Goal: Consume media (video, audio)

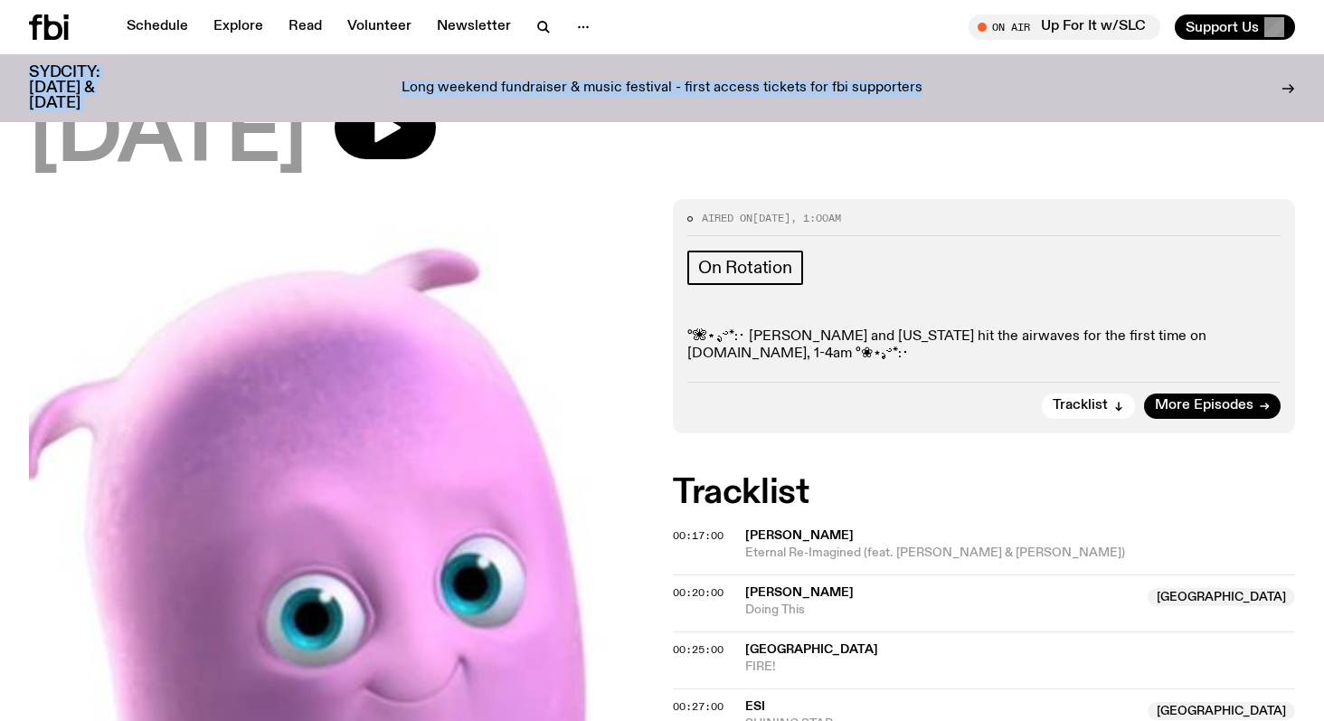
scroll to position [280, 0]
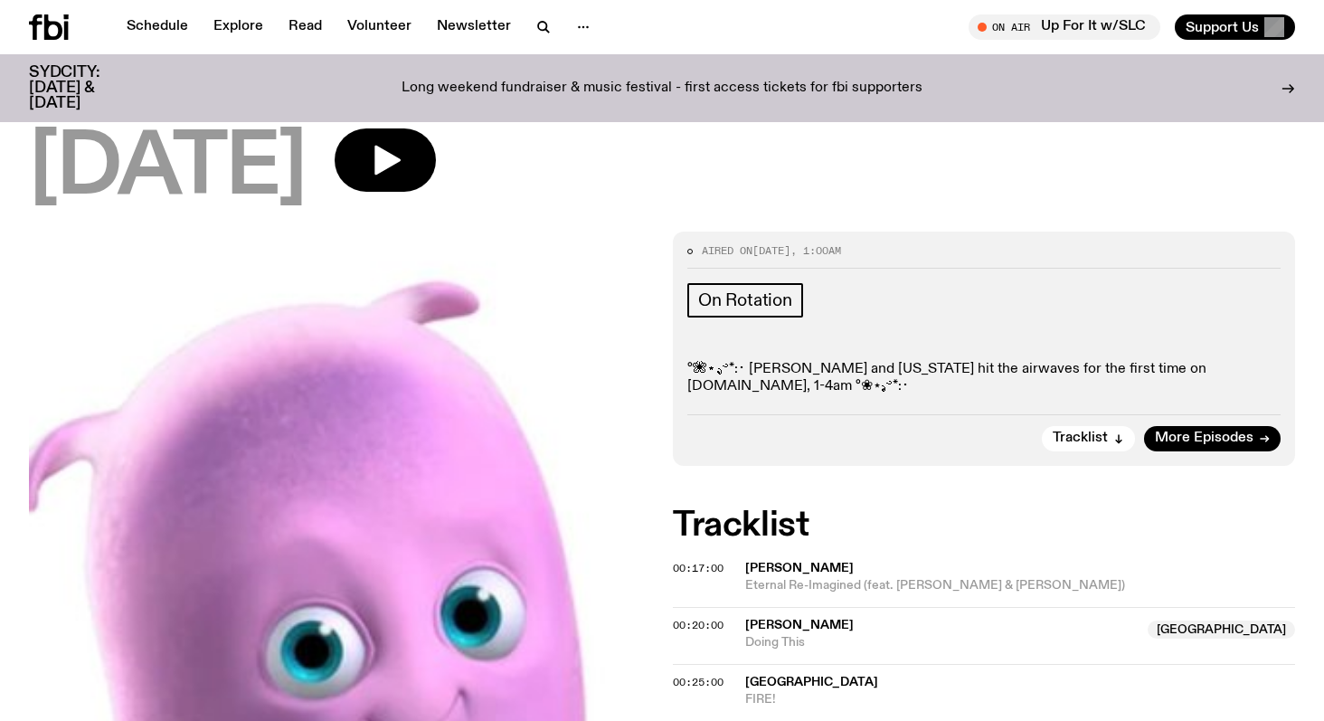
click at [685, 607] on div "00:17:00 Holly Herndon Eternal Re-Imagined (feat. Vince Pop & Alex Davies)" at bounding box center [984, 635] width 622 height 57
click at [680, 561] on span "00:17:00" at bounding box center [698, 568] width 51 height 14
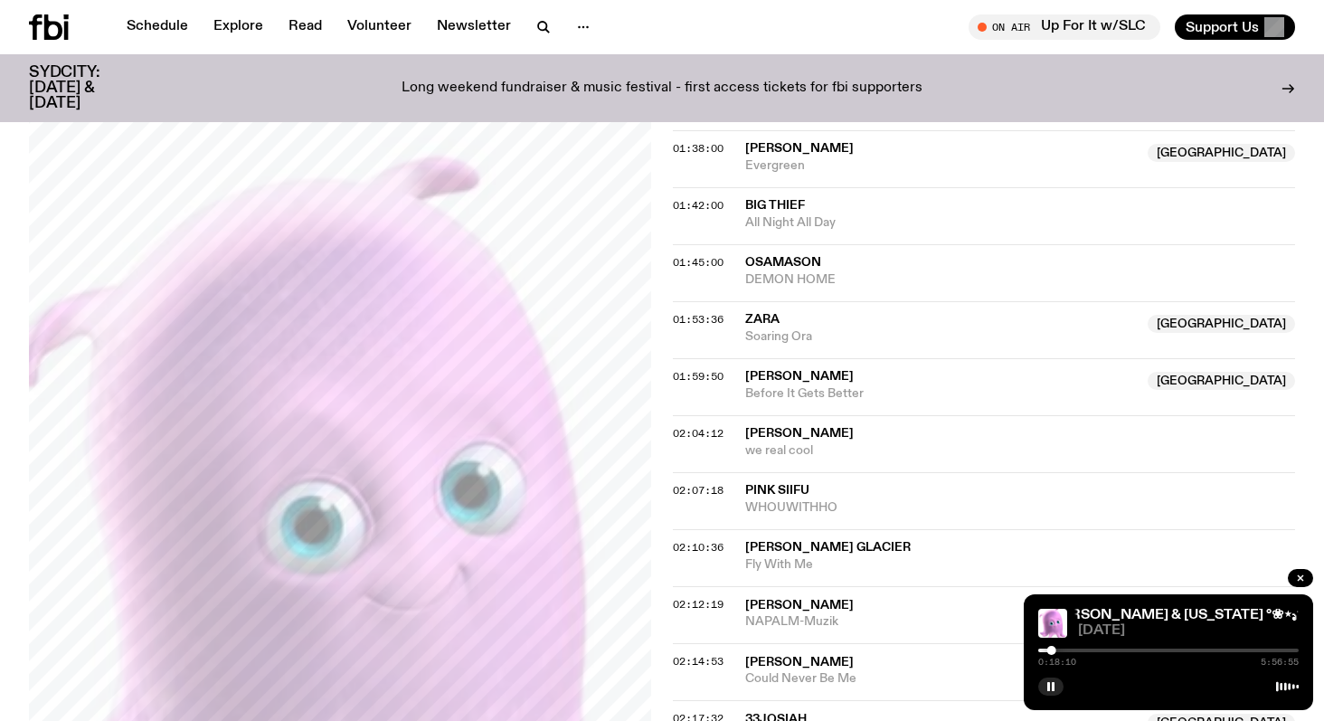
scroll to position [2019, 0]
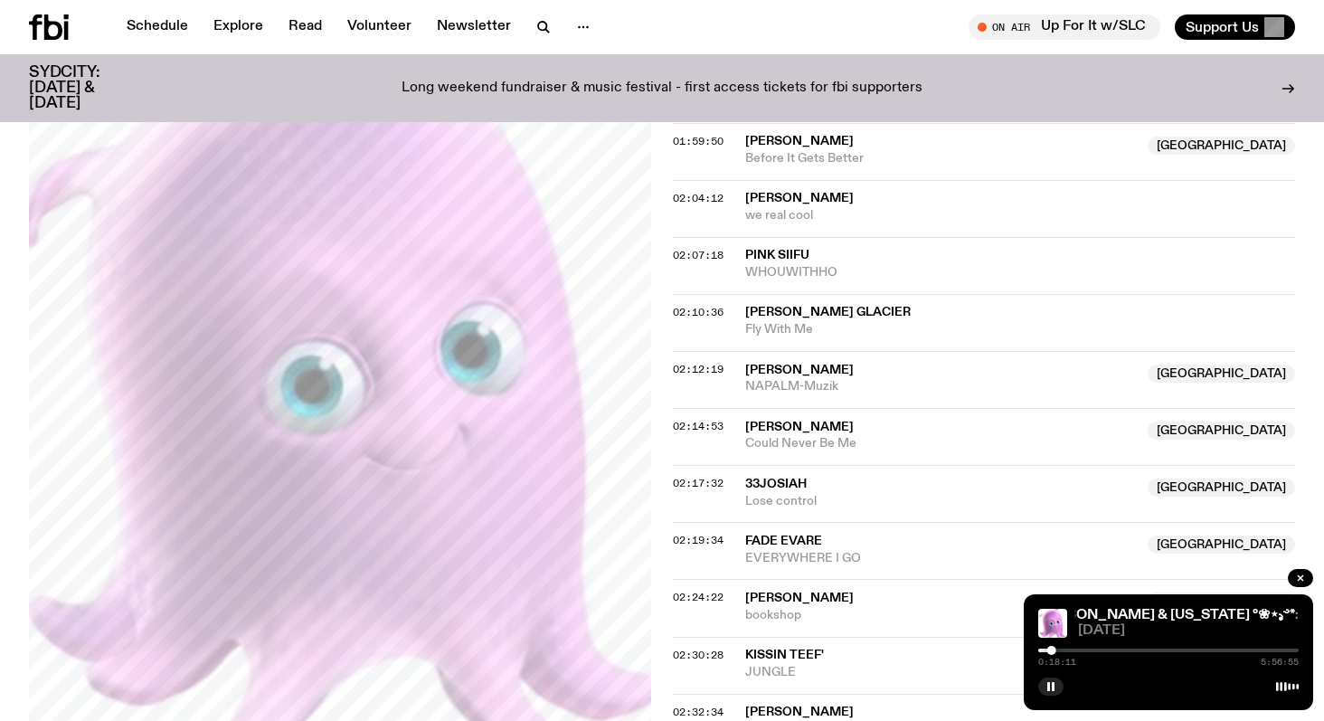
click at [765, 649] on span "kissin teef'" at bounding box center [784, 655] width 79 height 13
click at [679, 694] on div "02:30:28 kissin teef' JUNGLE Copied" at bounding box center [984, 722] width 622 height 57
click at [688, 648] on span "02:30:28" at bounding box center [698, 655] width 51 height 14
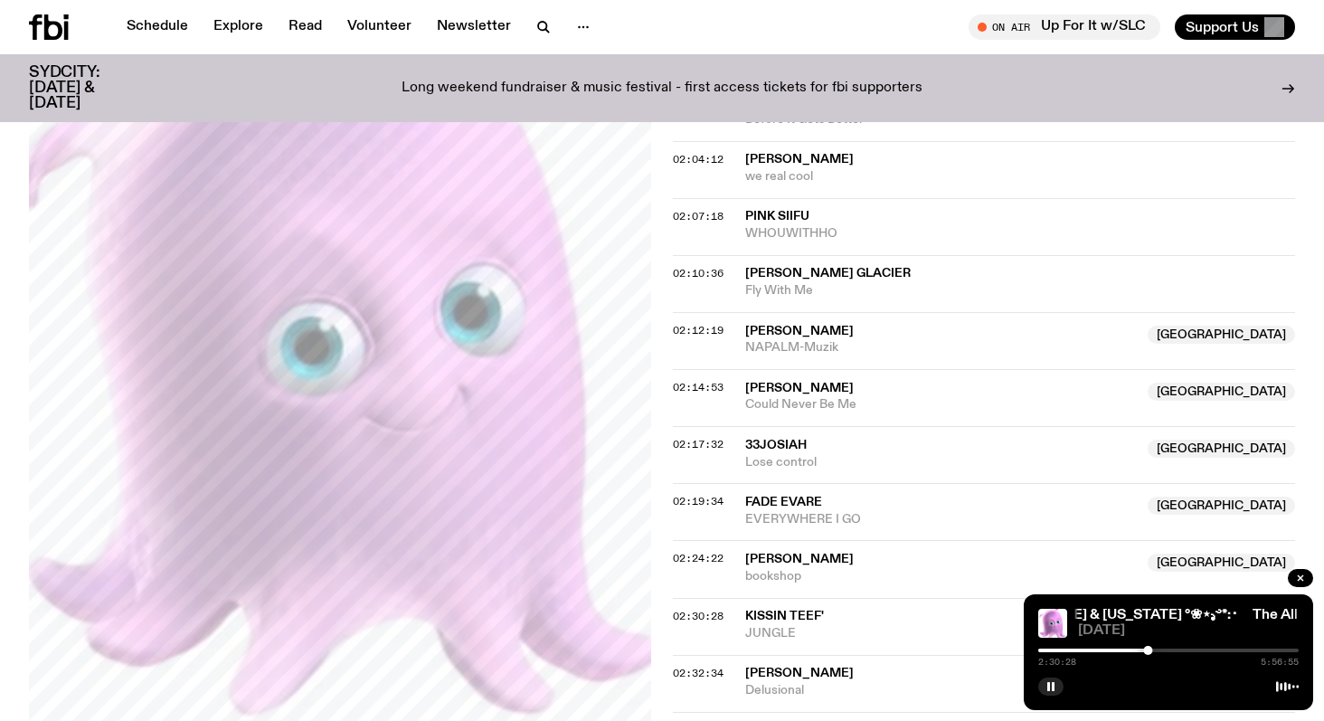
scroll to position [2059, 0]
click at [703, 608] on span "02:30:28" at bounding box center [698, 615] width 51 height 14
click at [706, 665] on span "02:32:34" at bounding box center [698, 672] width 51 height 14
click at [696, 720] on span "02:35:20" at bounding box center [698, 729] width 51 height 14
drag, startPoint x: 1154, startPoint y: 648, endPoint x: 1217, endPoint y: 648, distance: 62.4
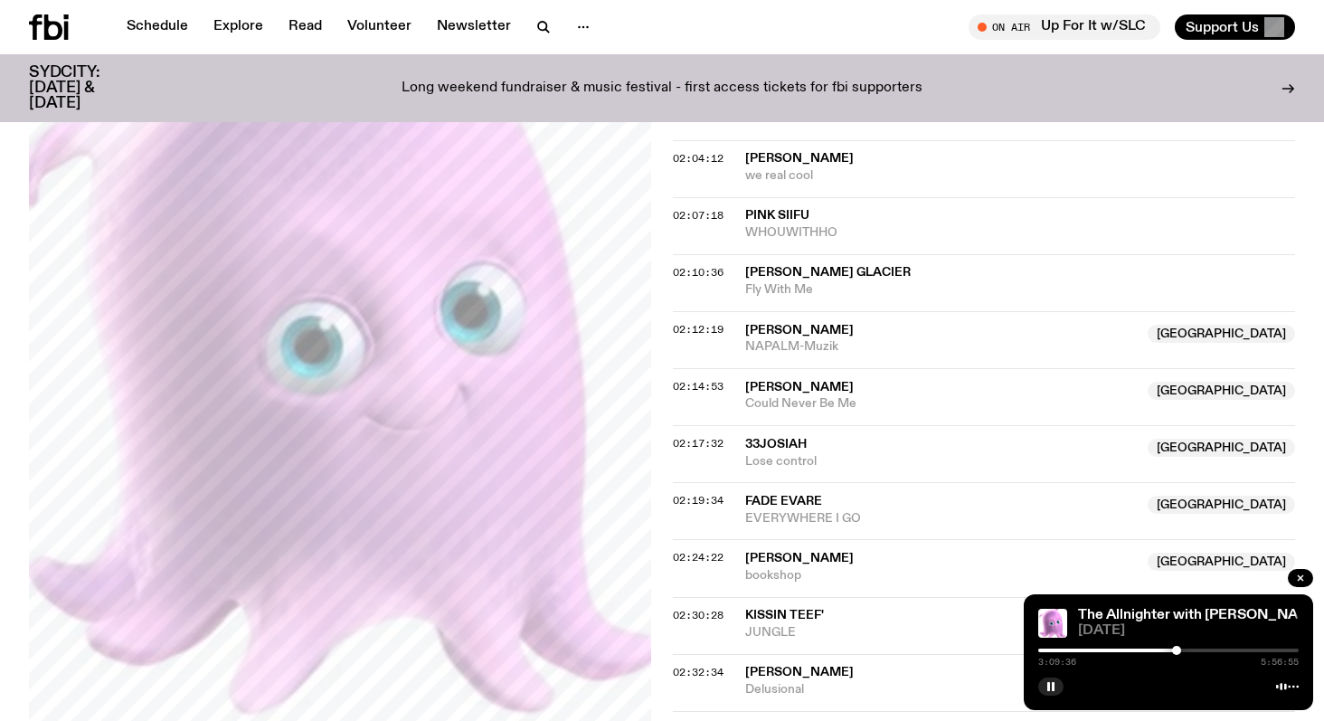
click at [1181, 648] on div at bounding box center [1176, 650] width 9 height 9
drag, startPoint x: 1219, startPoint y: 651, endPoint x: 1237, endPoint y: 651, distance: 18.1
click at [1237, 651] on div at bounding box center [1237, 650] width 9 height 9
drag, startPoint x: 1239, startPoint y: 652, endPoint x: 1260, endPoint y: 652, distance: 20.8
click at [1260, 652] on div at bounding box center [1259, 650] width 9 height 9
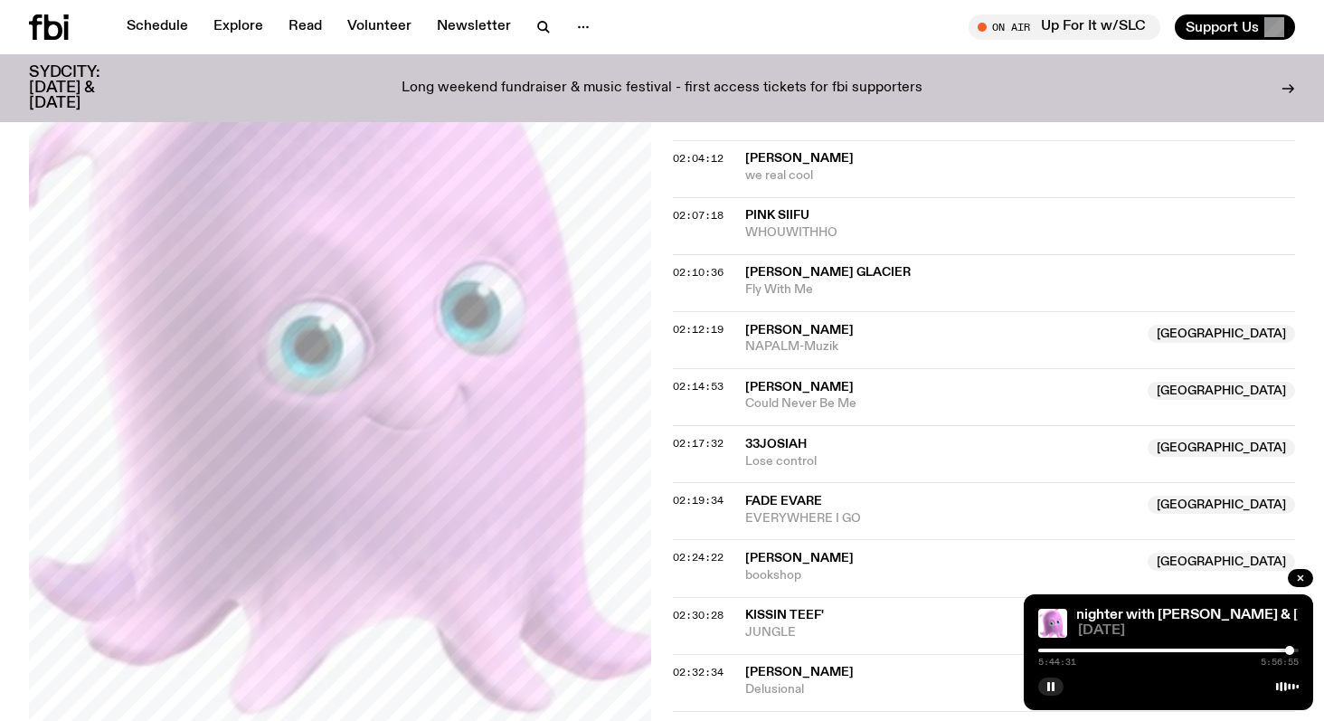
drag, startPoint x: 1262, startPoint y: 652, endPoint x: 1292, endPoint y: 652, distance: 29.8
click at [1292, 652] on div at bounding box center [1289, 650] width 9 height 9
click at [1285, 653] on div at bounding box center [1287, 650] width 9 height 9
drag, startPoint x: 1285, startPoint y: 653, endPoint x: 1272, endPoint y: 654, distance: 13.6
click at [1272, 654] on div at bounding box center [1271, 650] width 9 height 9
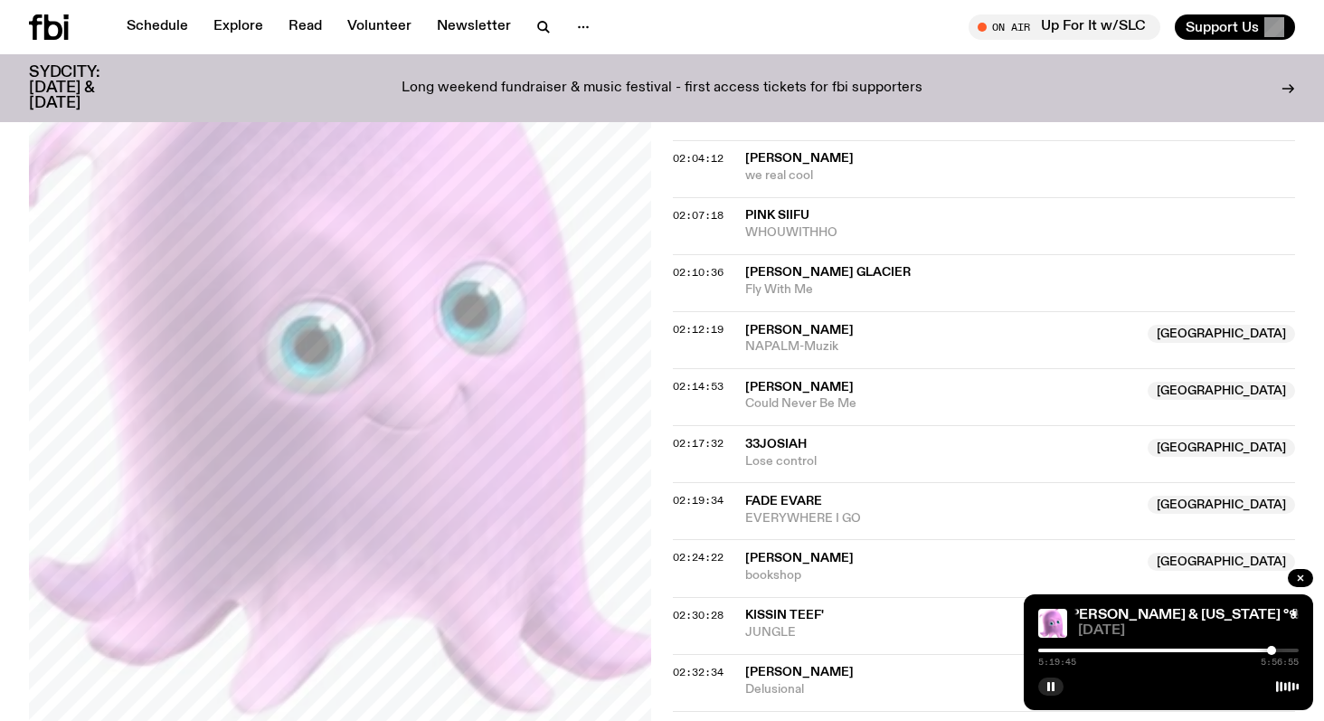
click at [1283, 687] on icon at bounding box center [1287, 686] width 23 height 14
drag, startPoint x: 1269, startPoint y: 649, endPoint x: 1288, endPoint y: 651, distance: 19.1
click at [1288, 651] on div at bounding box center [1288, 650] width 9 height 9
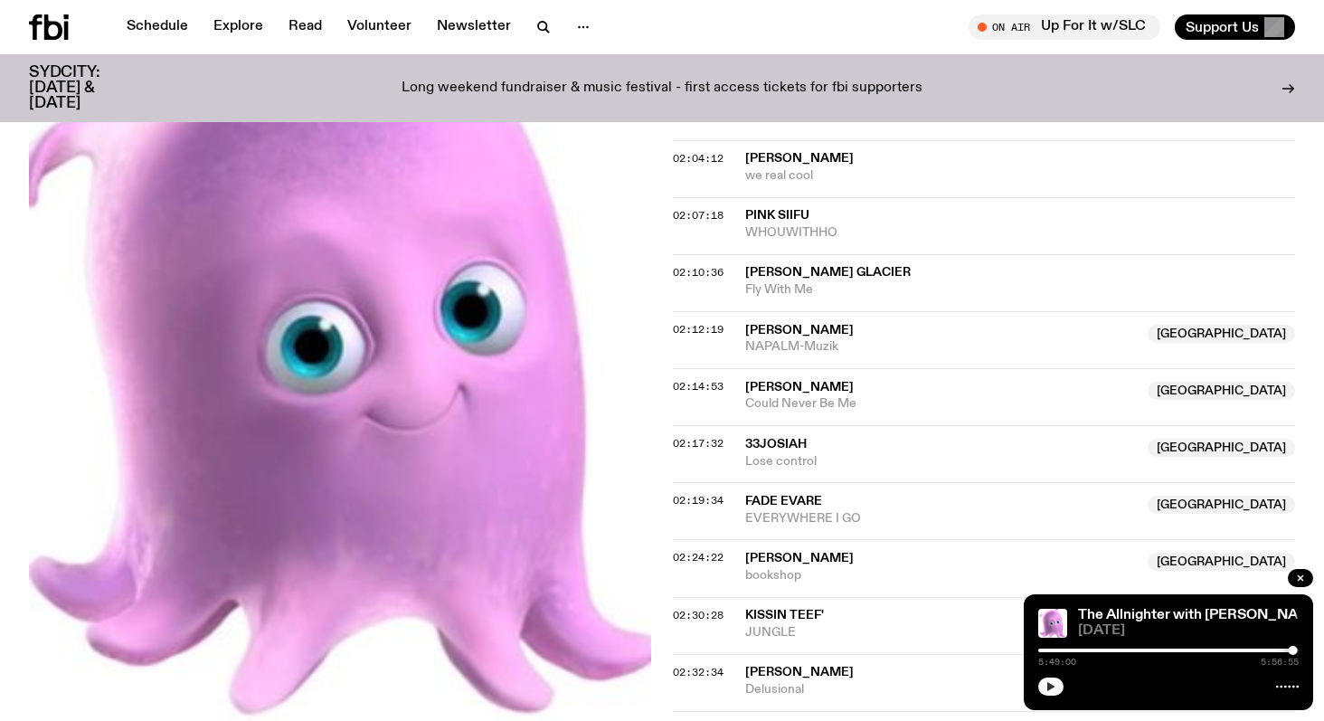
click at [1051, 684] on icon "button" at bounding box center [1051, 686] width 11 height 11
click at [1060, 689] on button "button" at bounding box center [1050, 686] width 25 height 18
click at [1052, 687] on icon "button" at bounding box center [1051, 686] width 8 height 9
click at [1048, 686] on icon "button" at bounding box center [1051, 686] width 8 height 9
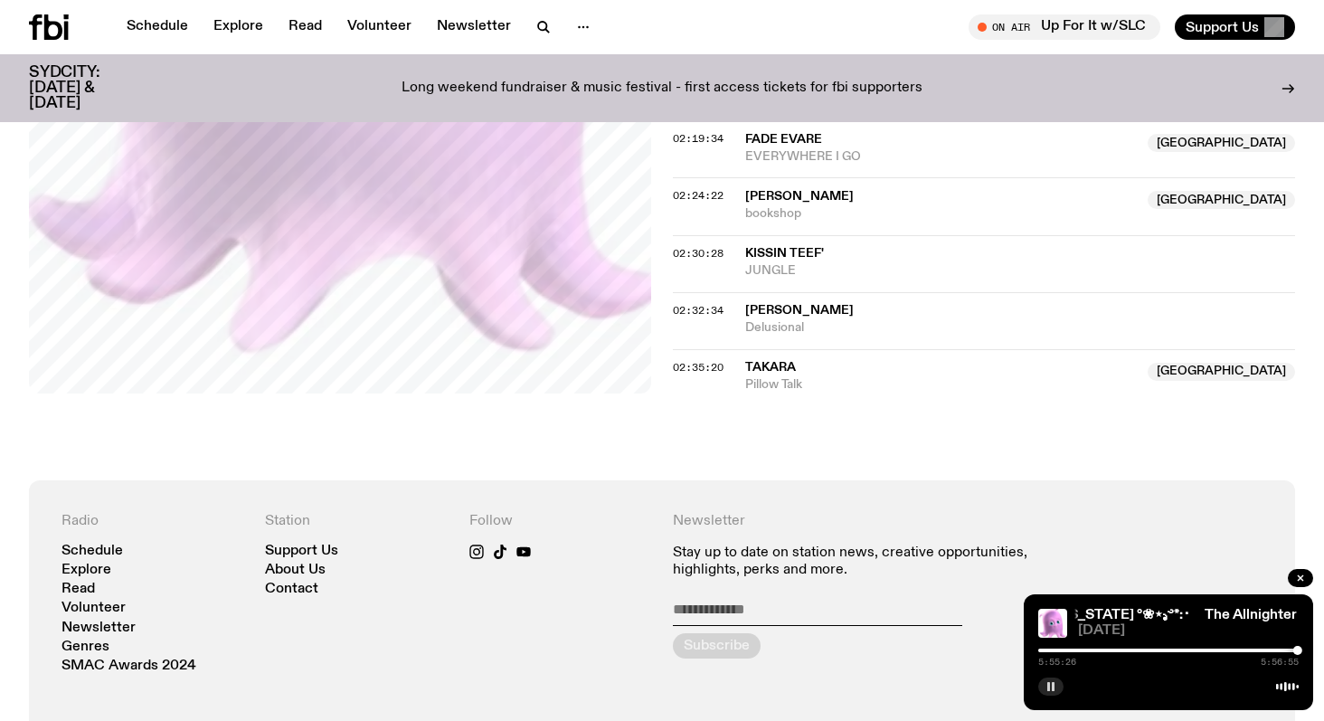
scroll to position [2413, 0]
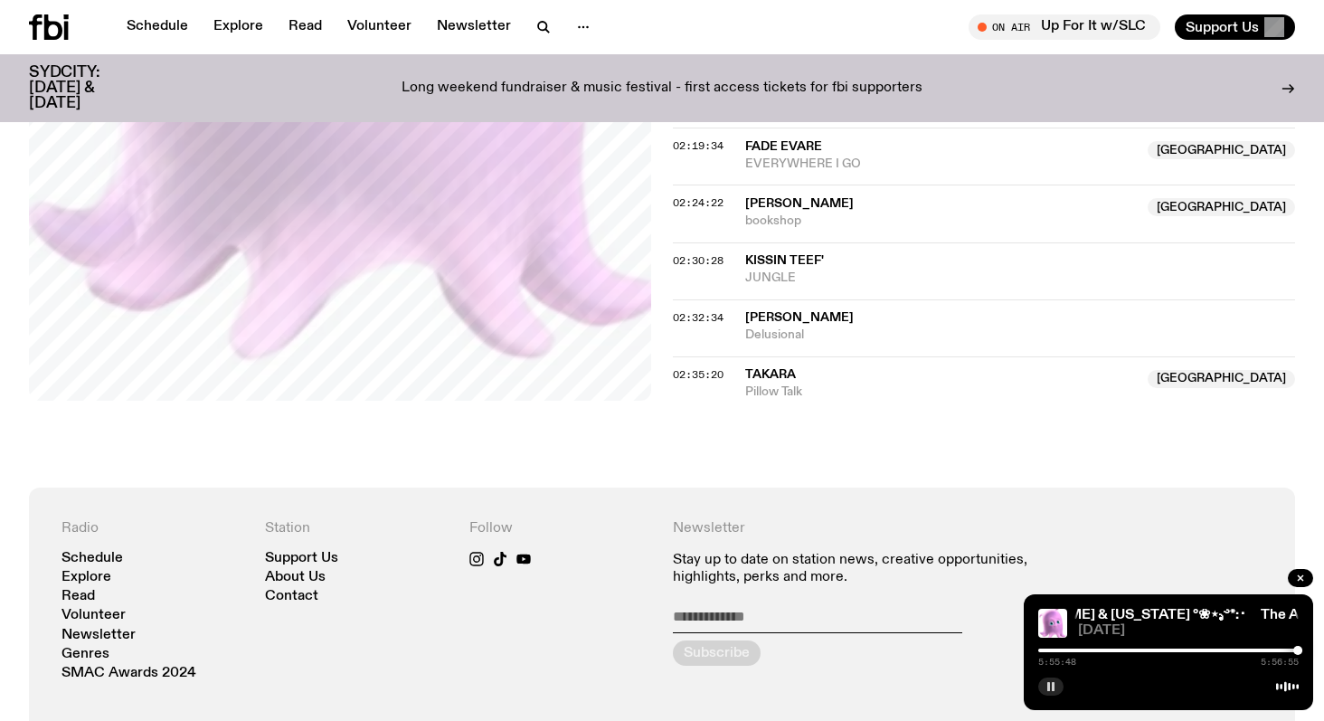
click at [1049, 690] on rect "button" at bounding box center [1048, 686] width 3 height 9
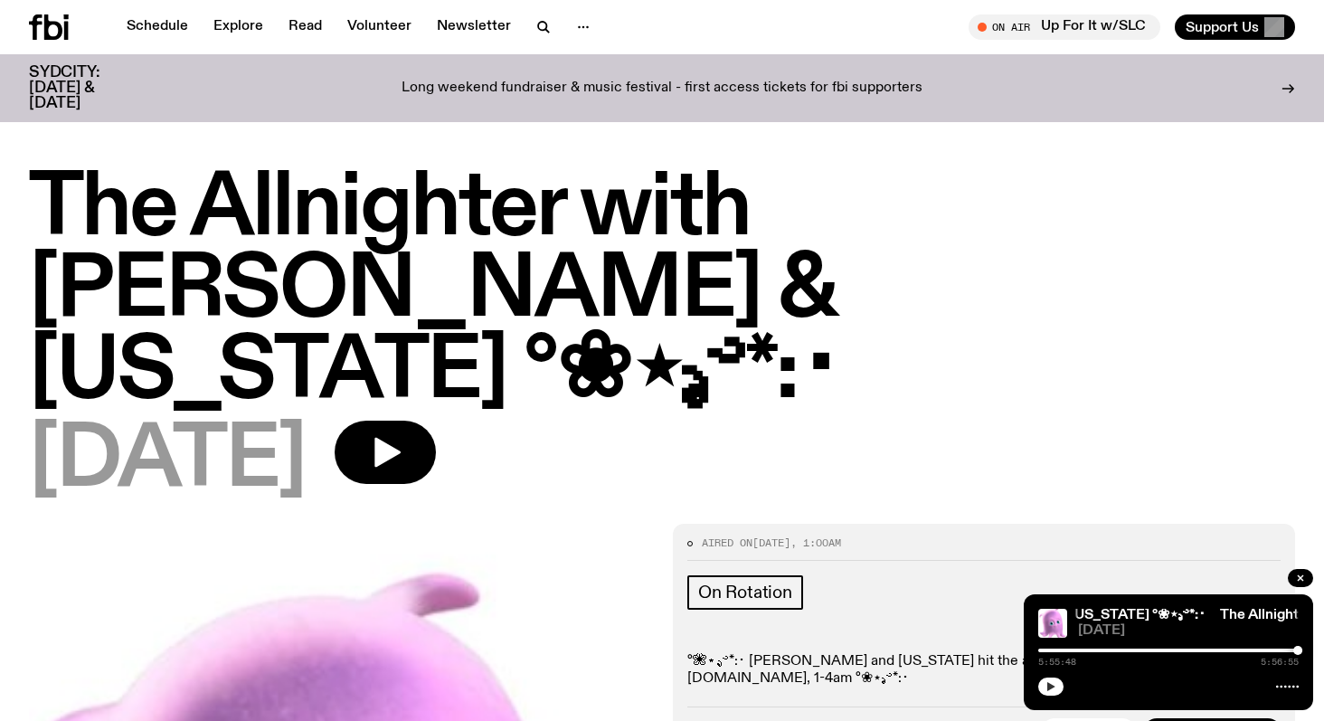
scroll to position [13, 0]
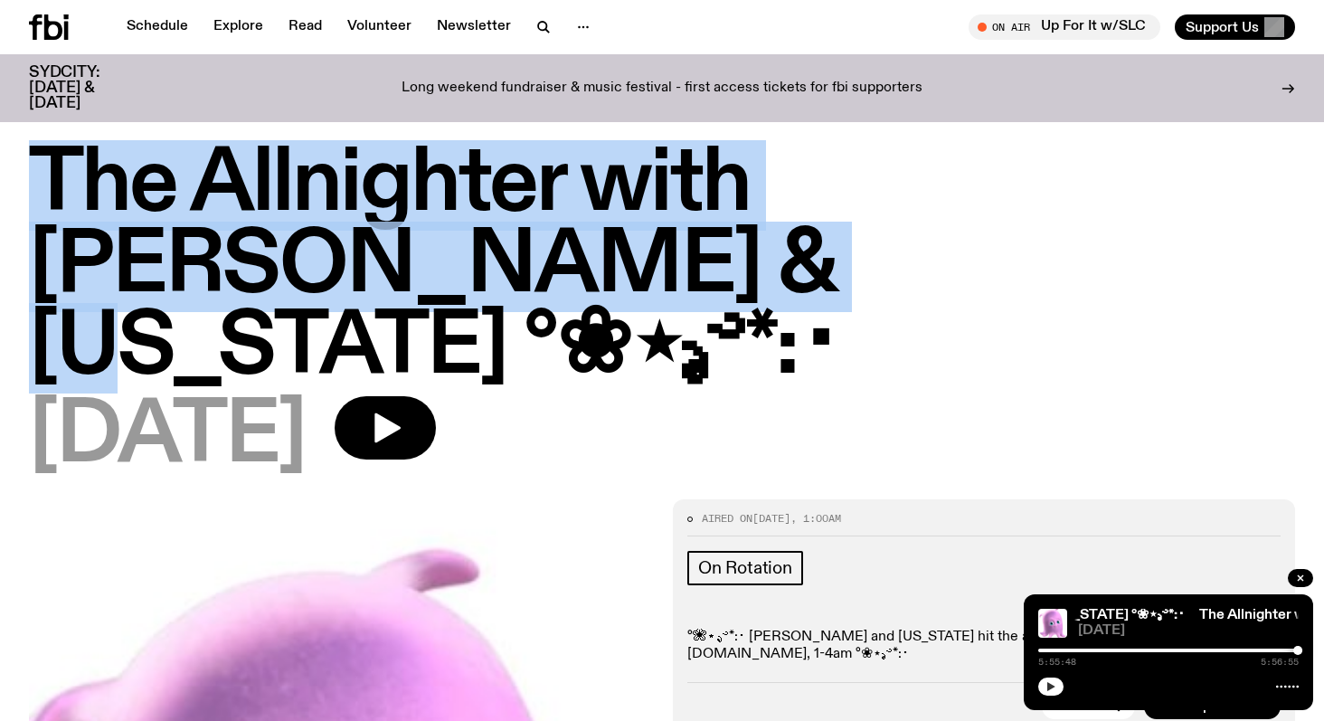
drag, startPoint x: 42, startPoint y: 173, endPoint x: 336, endPoint y: 272, distance: 311.2
click at [336, 272] on h1 "The Allnighter with [PERSON_NAME] & [US_STATE] °❀⋆.ೃ࿔*:･" at bounding box center [662, 267] width 1266 height 244
copy h1 "The Allnighter with Nicole & Virginia"
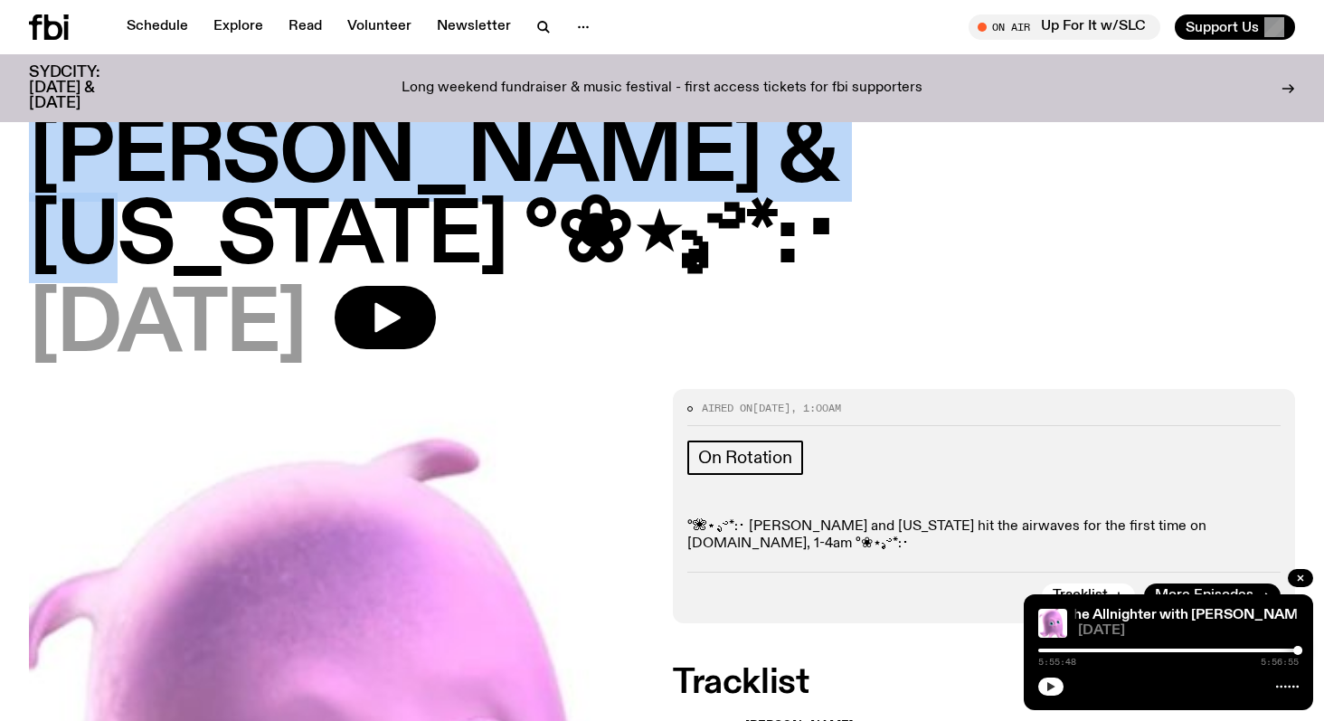
scroll to position [14, 0]
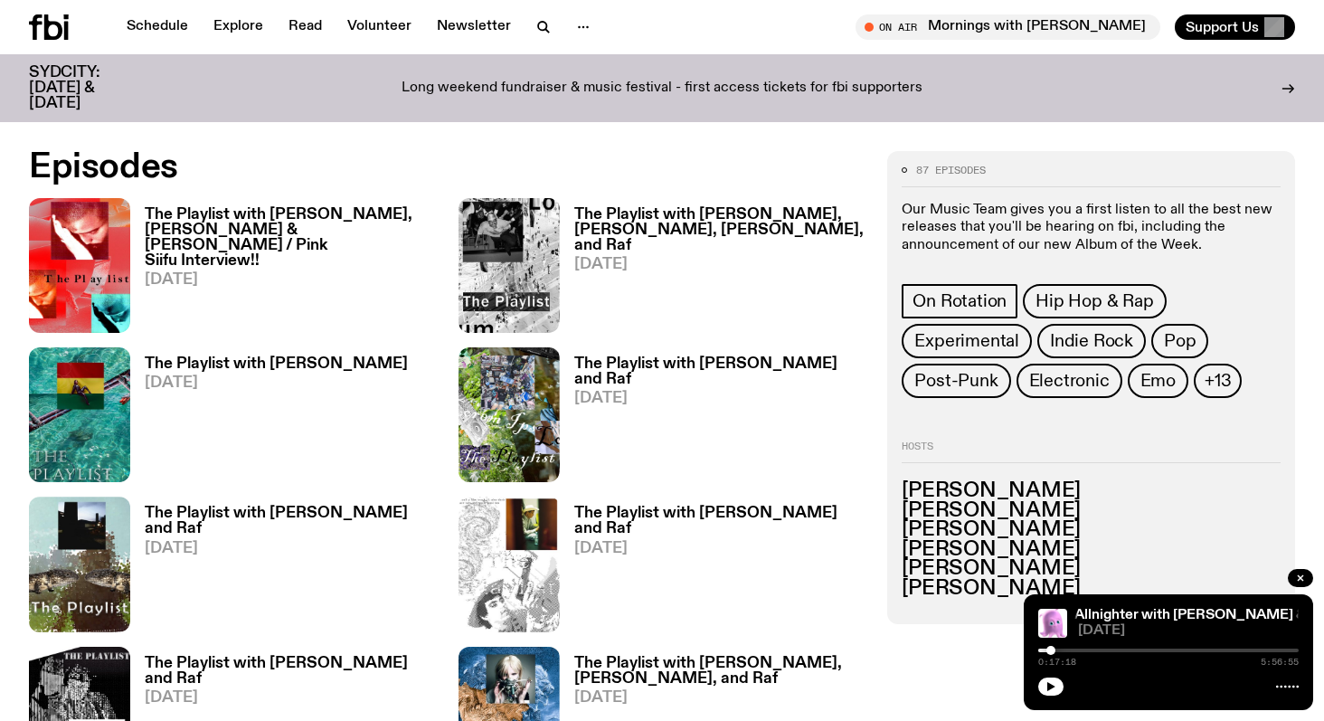
scroll to position [840, 0]
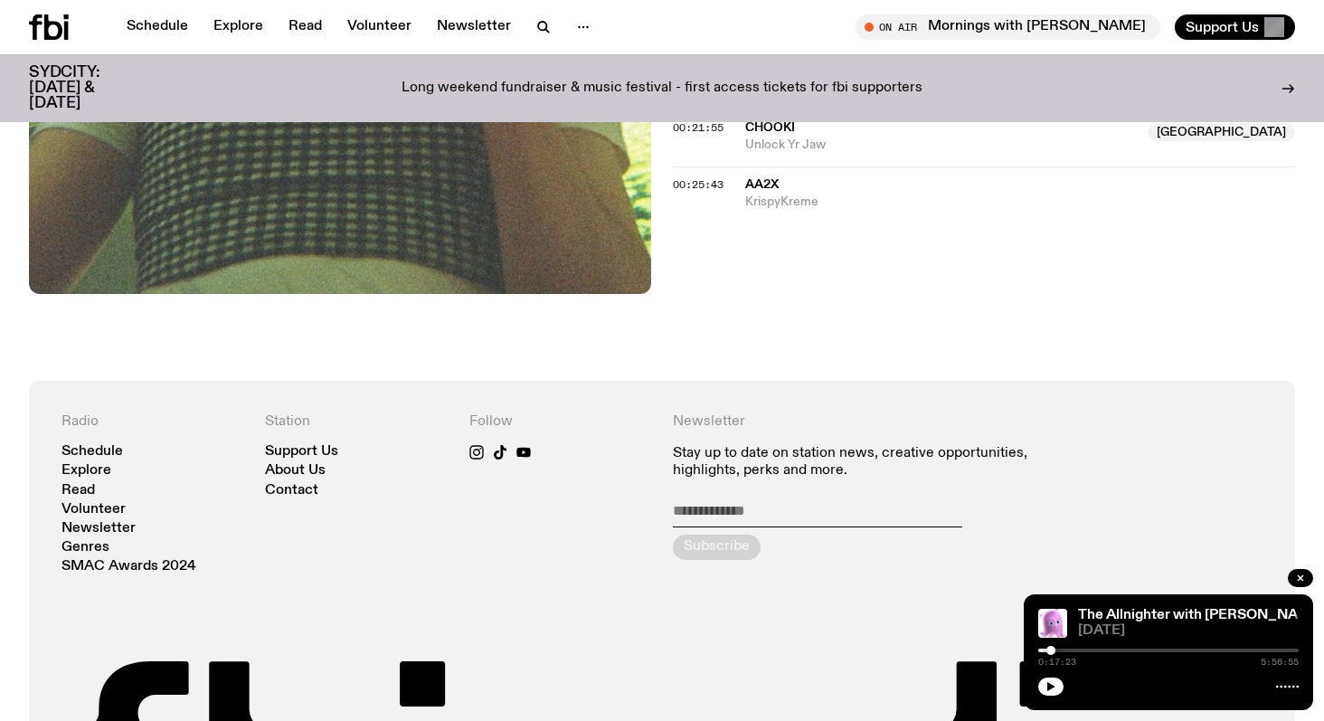
scroll to position [969, 0]
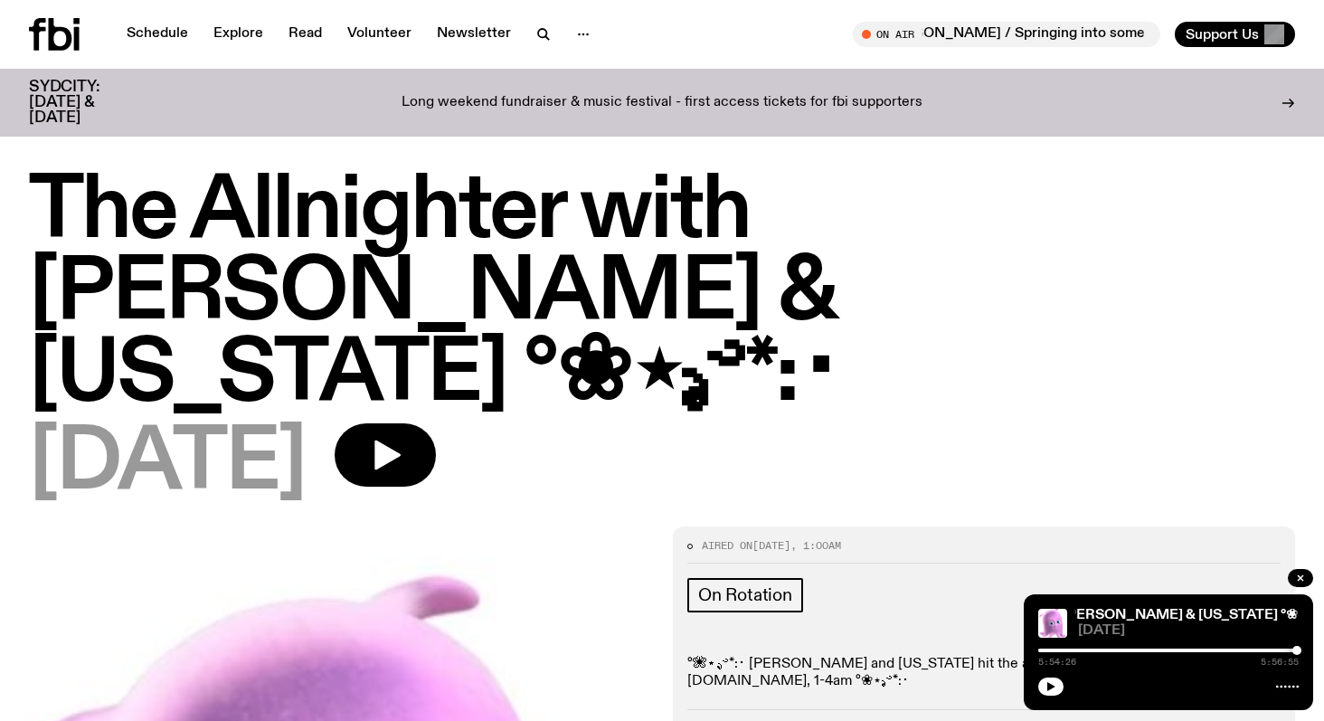
click at [1297, 651] on div at bounding box center [1297, 650] width 9 height 9
click at [1056, 688] on button "button" at bounding box center [1050, 686] width 25 height 18
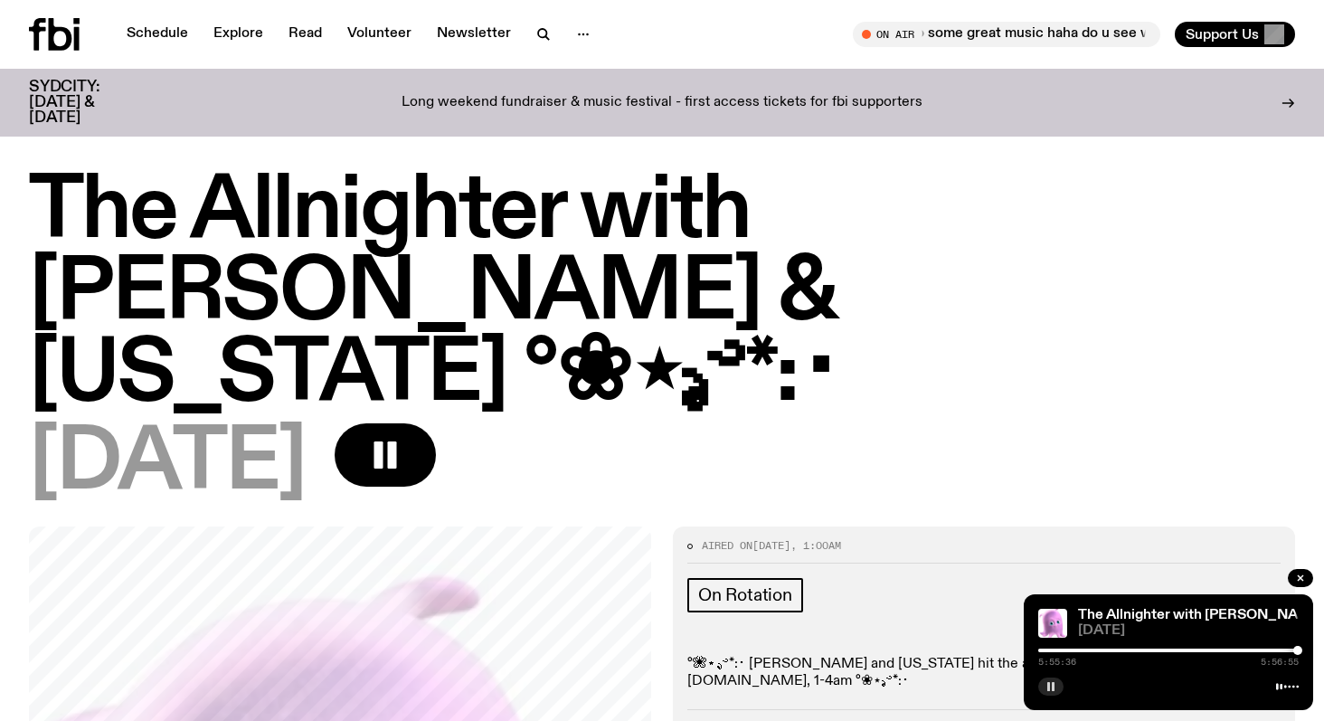
click at [1056, 680] on button "button" at bounding box center [1050, 686] width 25 height 18
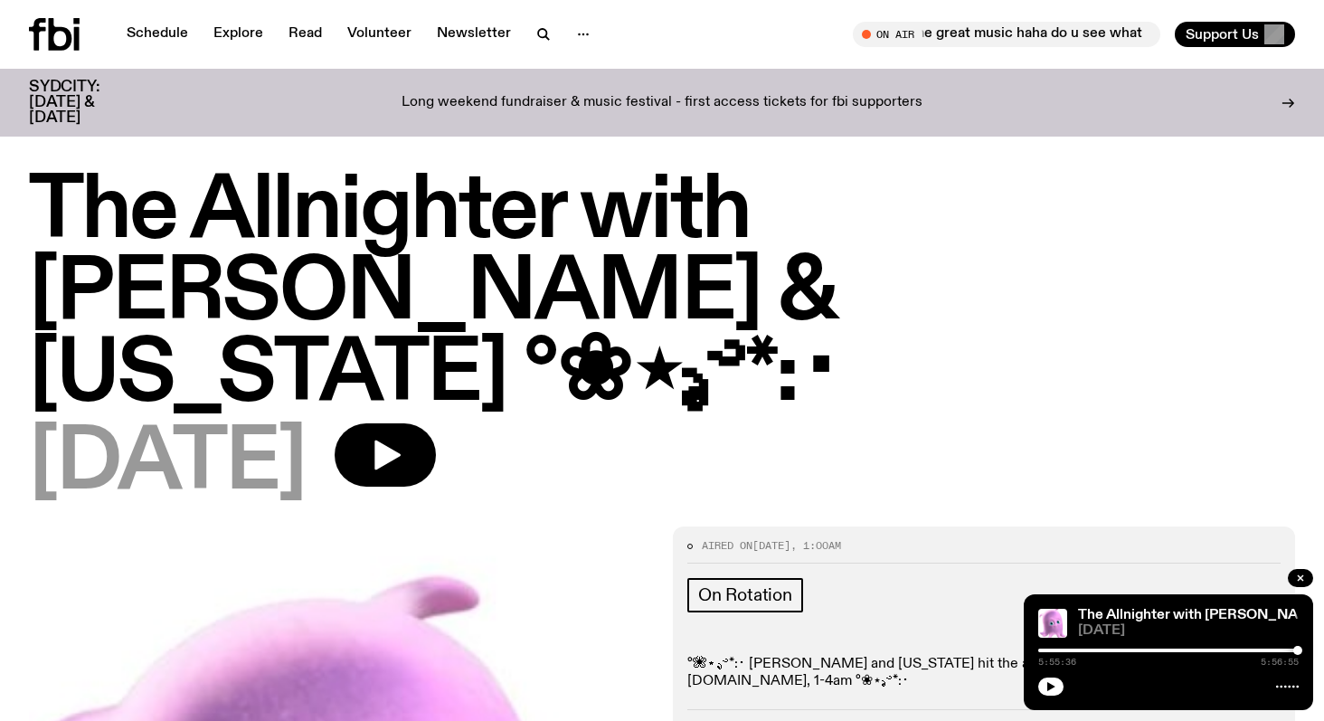
drag, startPoint x: 1293, startPoint y: 652, endPoint x: 1283, endPoint y: 654, distance: 10.1
click at [1283, 654] on div "5:55:36 5:56:55" at bounding box center [1168, 656] width 260 height 22
click at [1290, 653] on div at bounding box center [1289, 650] width 9 height 9
click at [1293, 653] on div at bounding box center [1293, 650] width 9 height 9
click at [1051, 684] on icon "button" at bounding box center [1051, 686] width 11 height 11
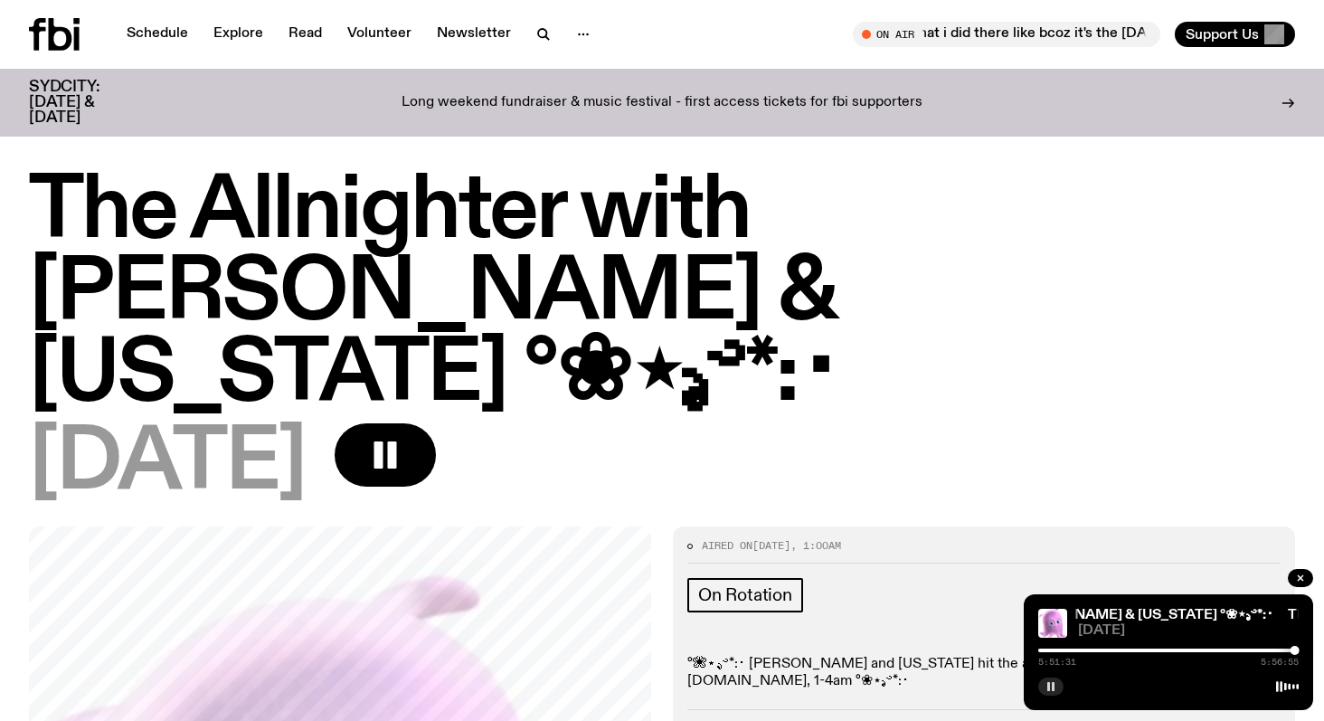
click at [1053, 689] on rect "button" at bounding box center [1053, 686] width 3 height 9
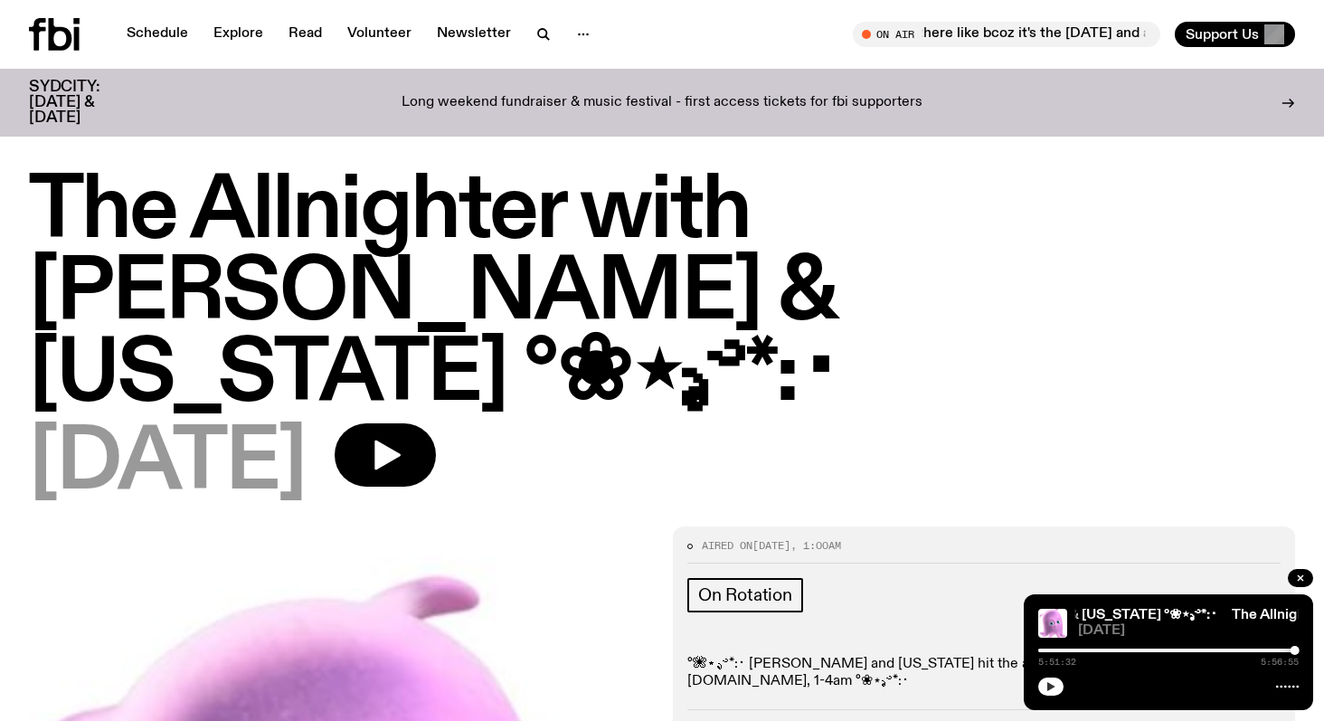
click at [1043, 685] on button "button" at bounding box center [1050, 686] width 25 height 18
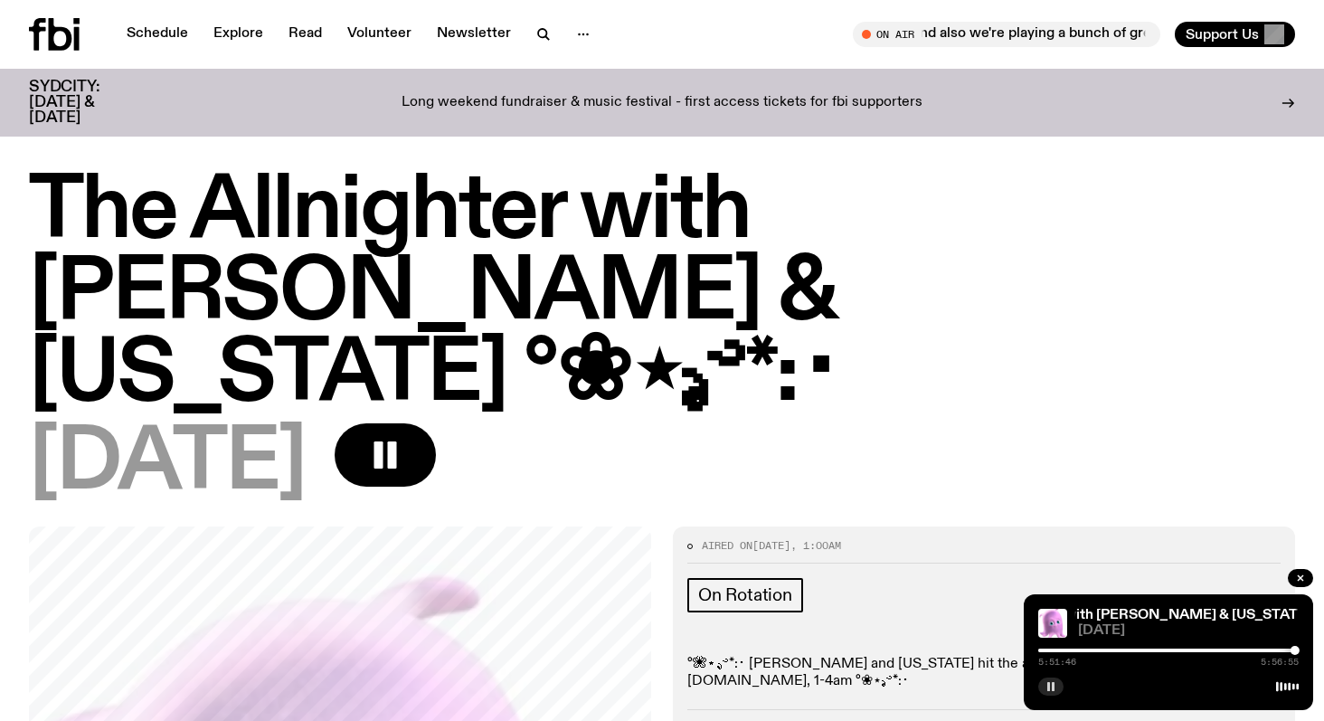
click at [1055, 688] on icon "button" at bounding box center [1051, 686] width 11 height 11
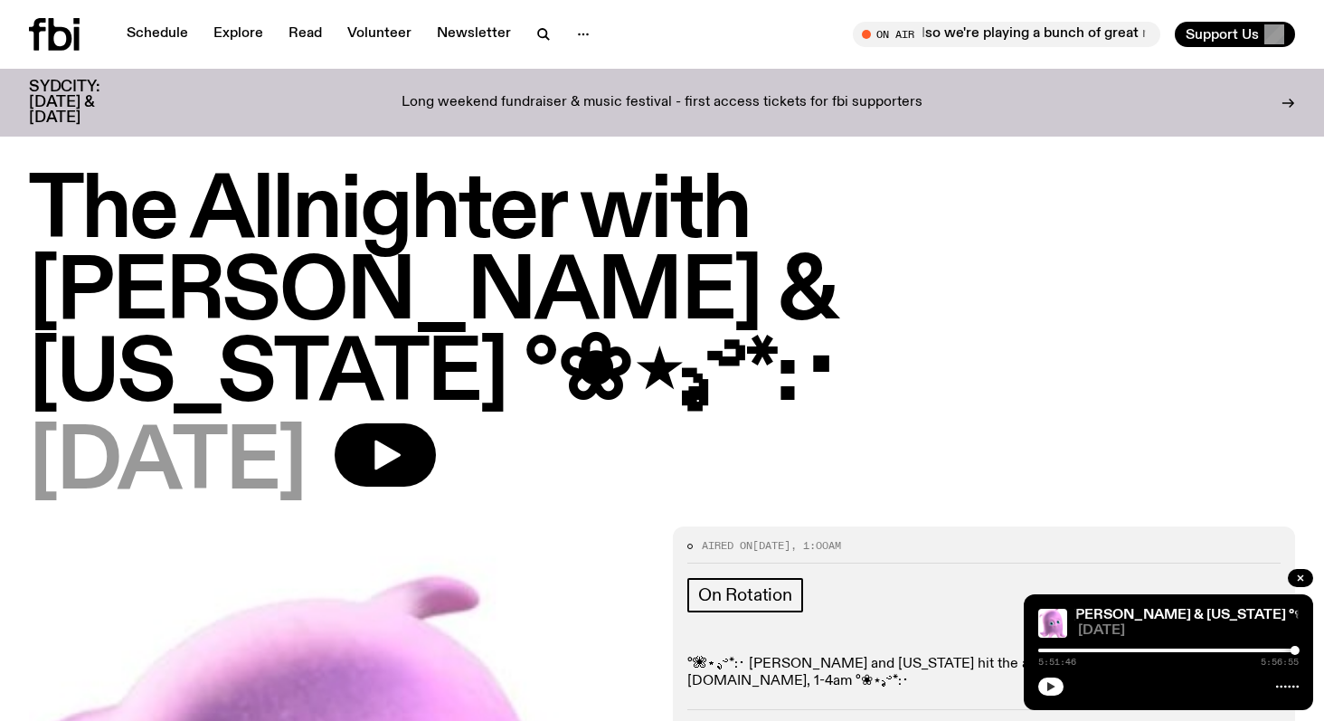
click at [1046, 683] on icon "button" at bounding box center [1051, 686] width 11 height 11
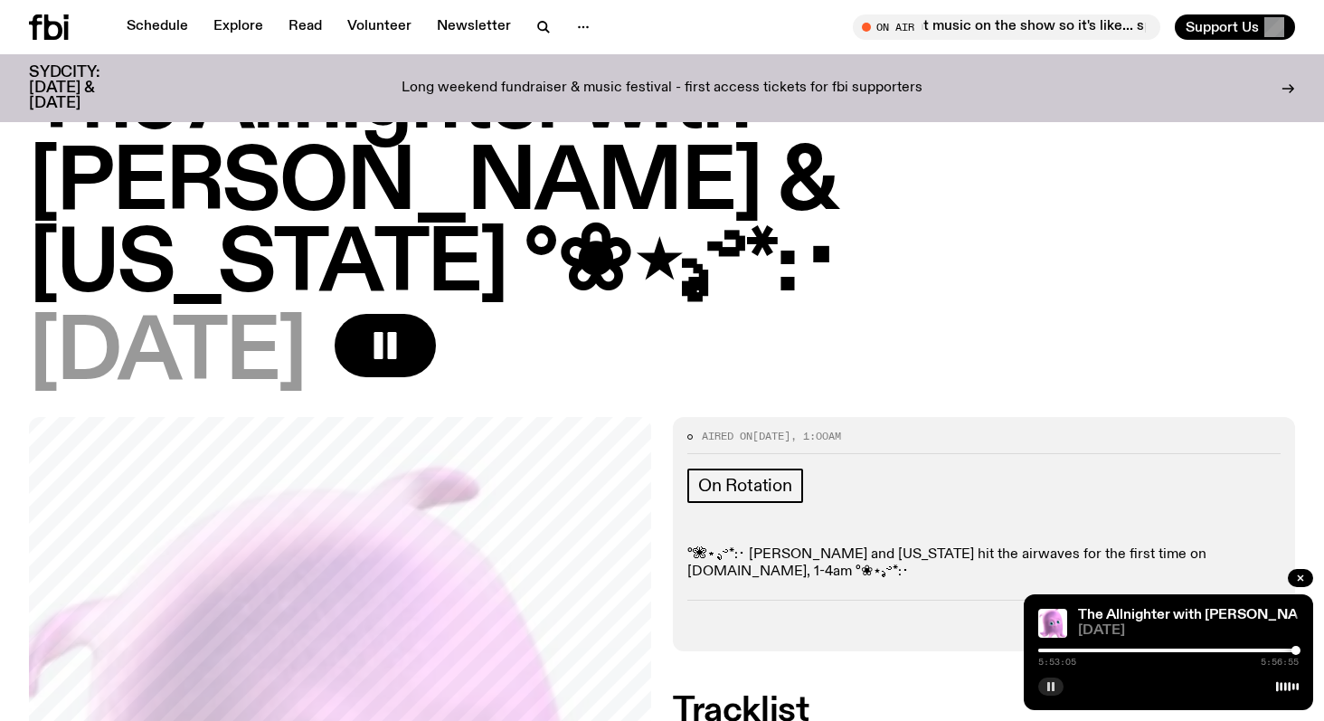
scroll to position [87, 0]
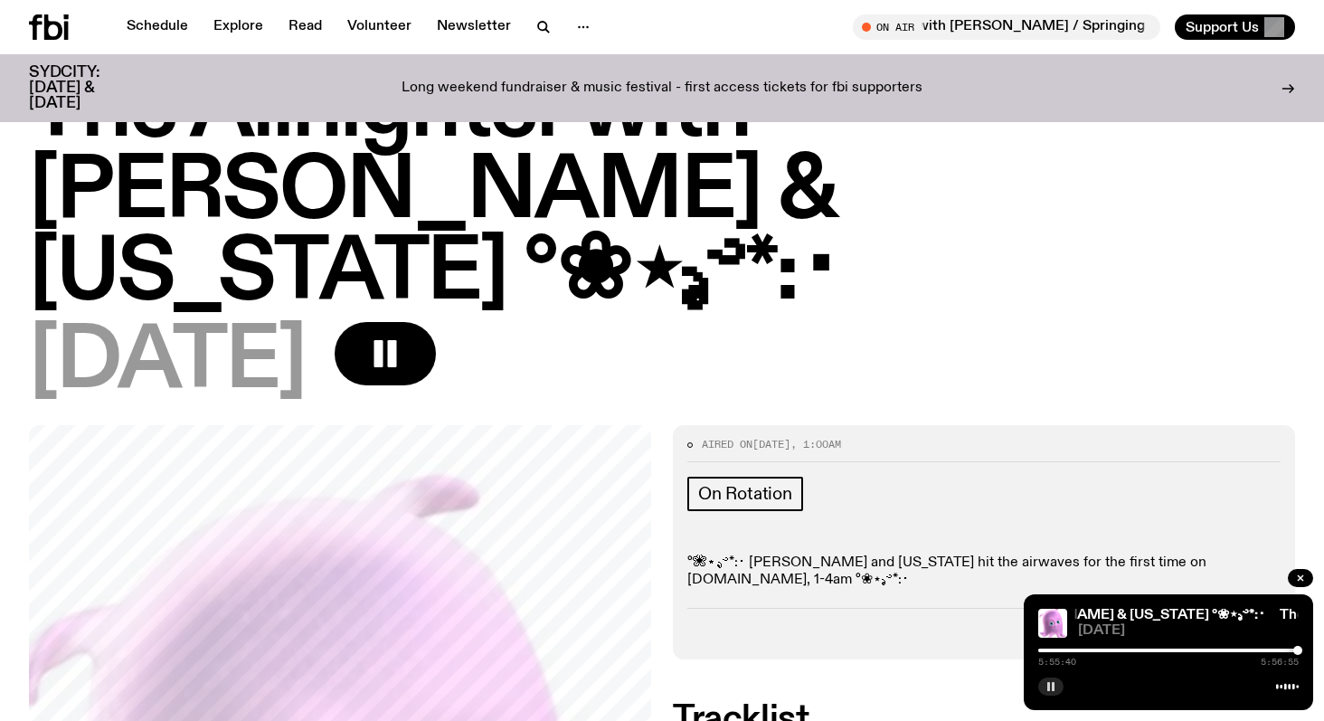
click at [1047, 681] on icon "button" at bounding box center [1051, 686] width 11 height 11
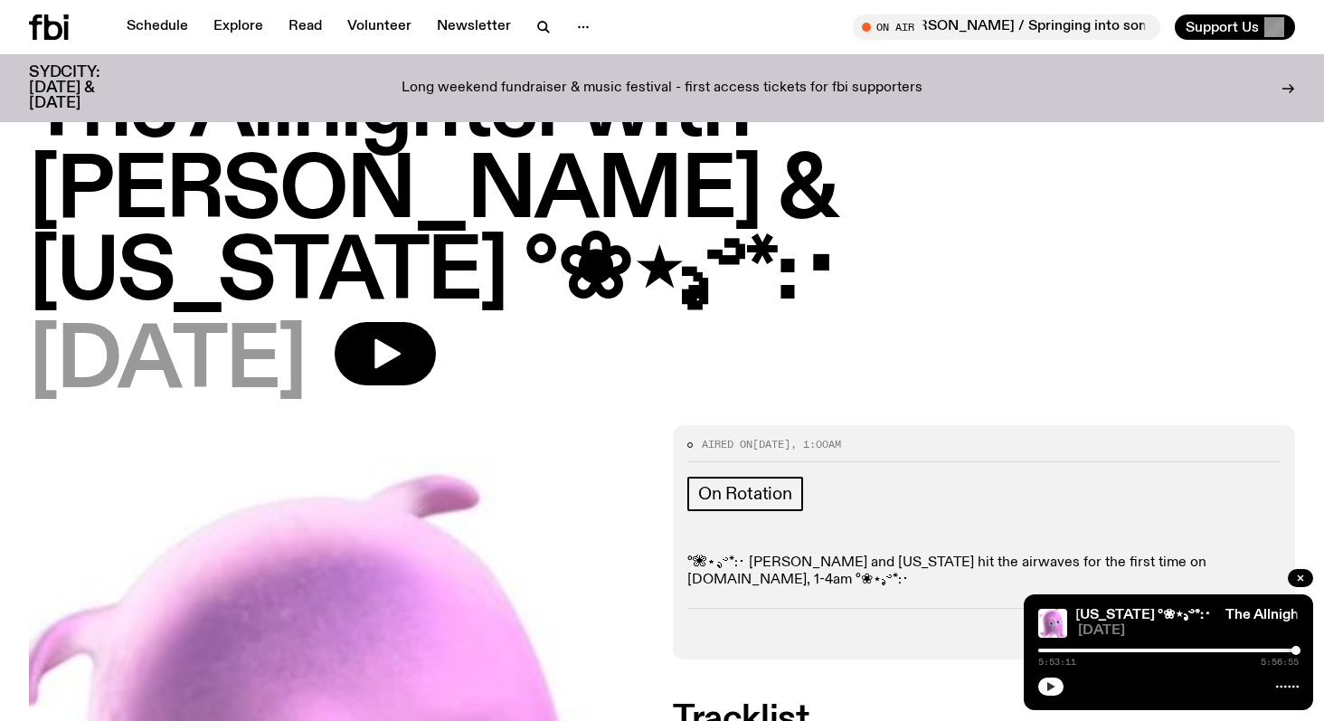
click at [1296, 654] on div at bounding box center [1296, 650] width 9 height 9
click at [1051, 679] on button "button" at bounding box center [1050, 686] width 25 height 18
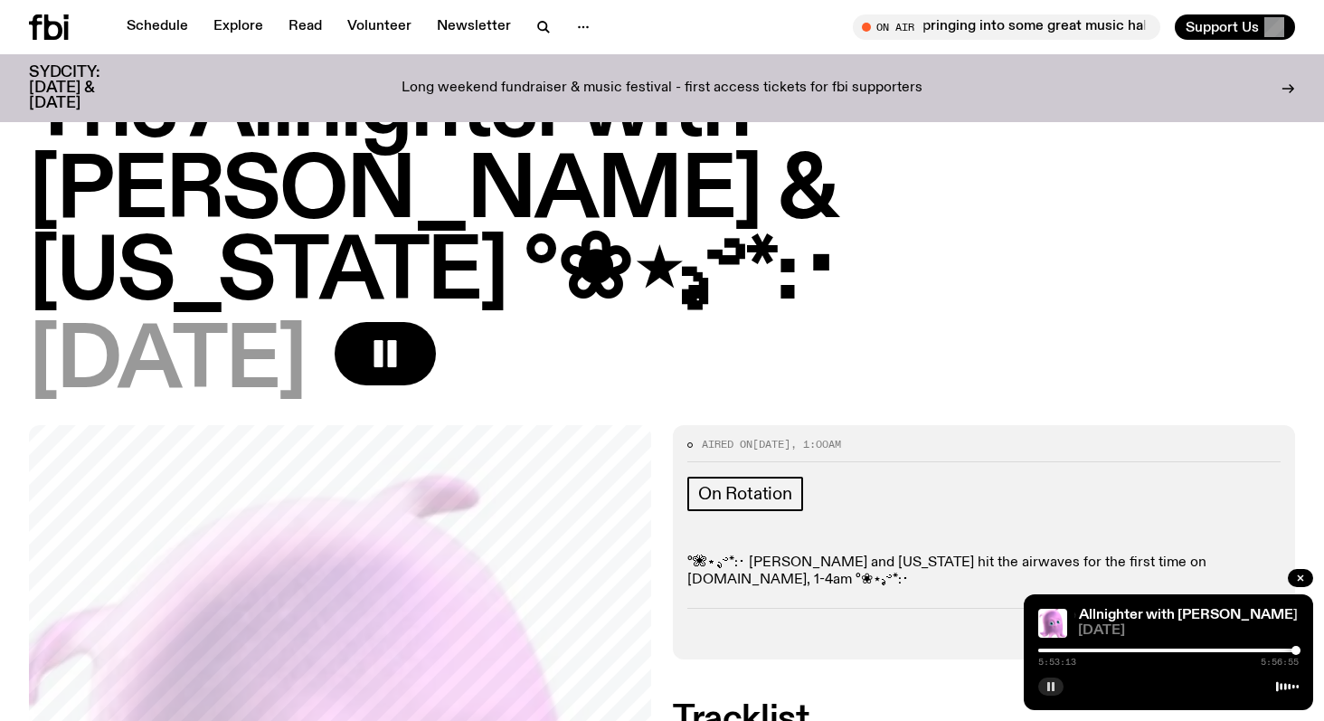
click at [1051, 679] on button "button" at bounding box center [1050, 686] width 25 height 18
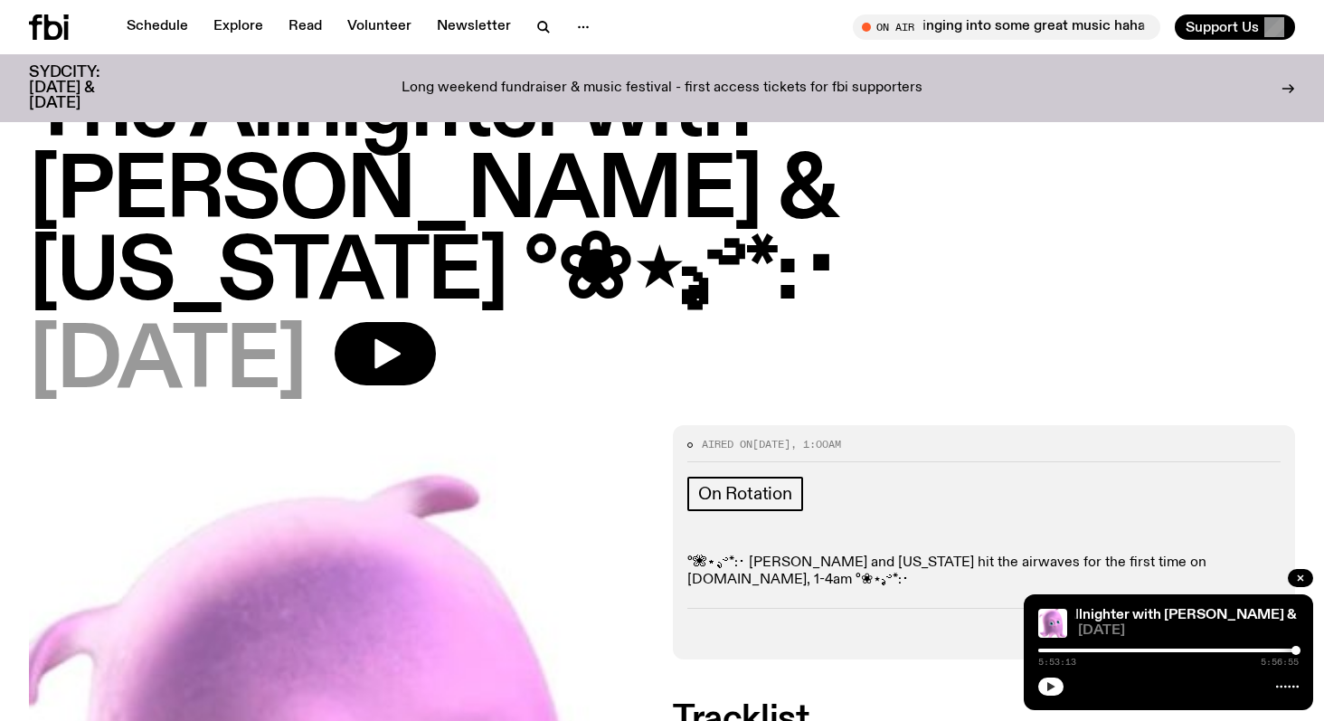
click at [1051, 681] on icon "button" at bounding box center [1051, 686] width 11 height 11
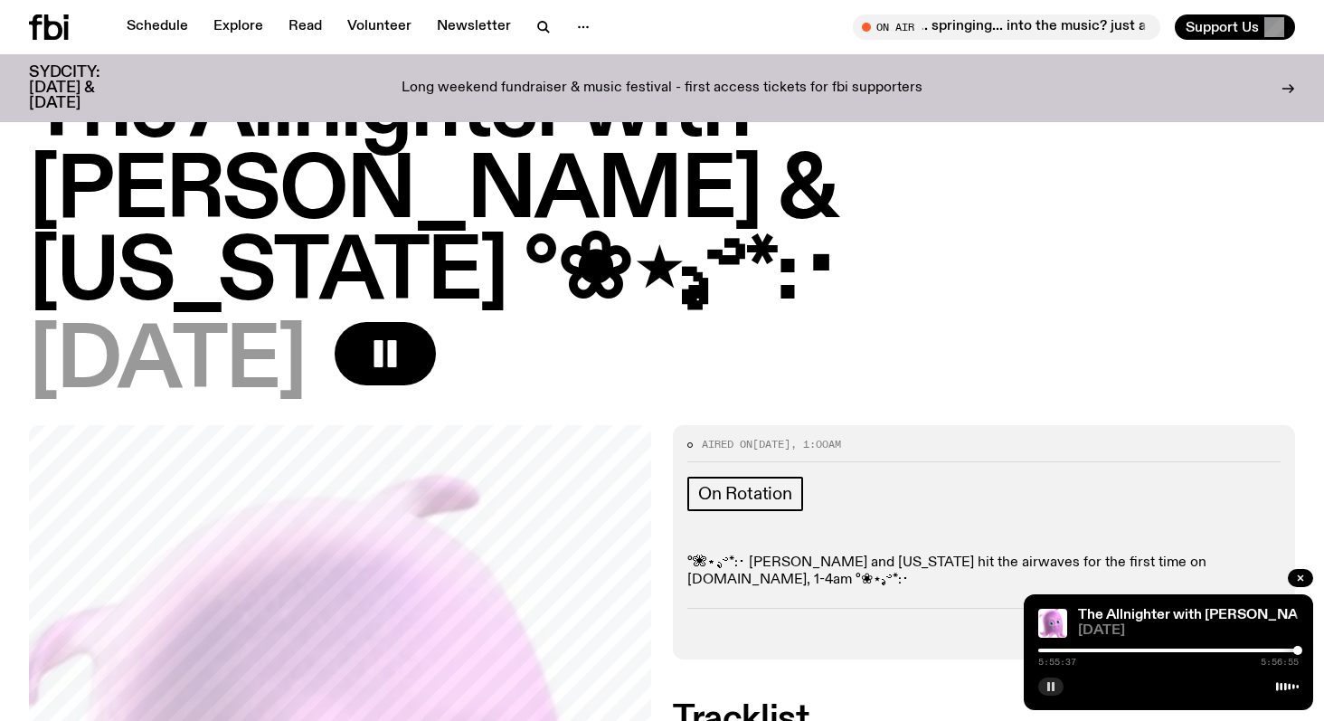
click at [1051, 689] on icon "button" at bounding box center [1051, 686] width 11 height 11
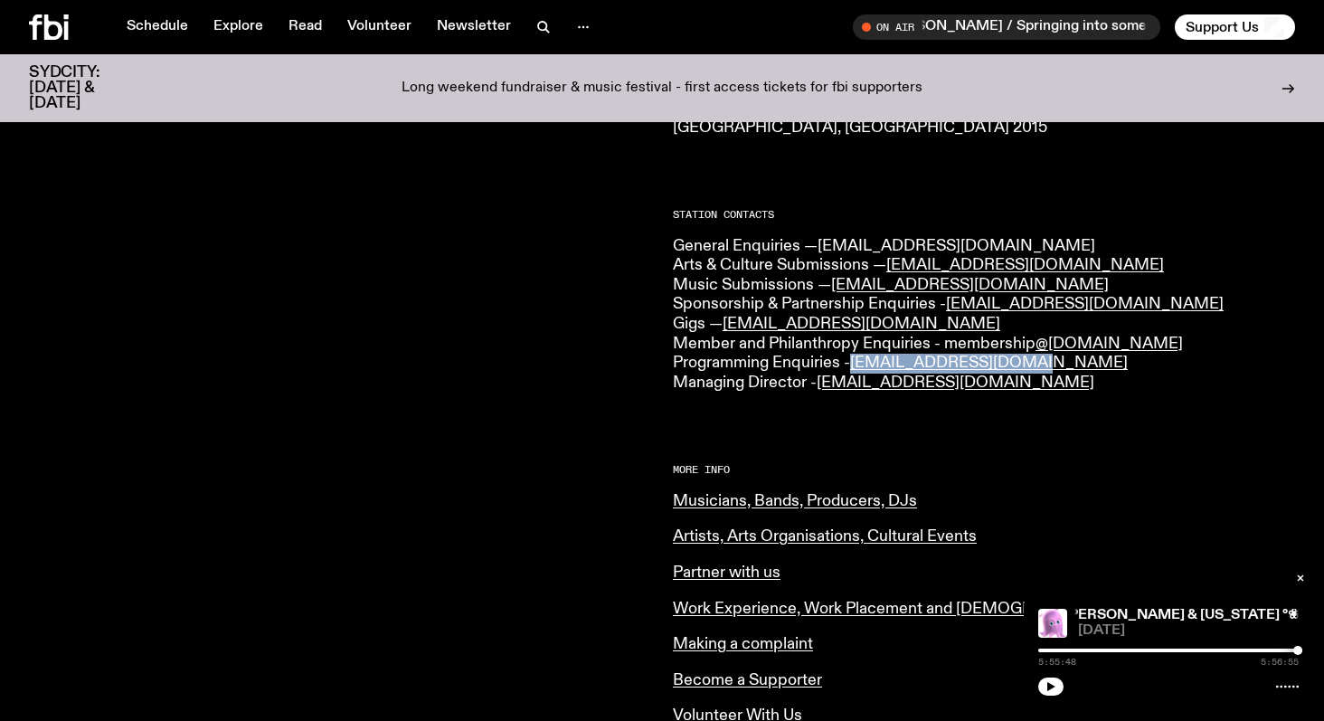
scroll to position [397, 0]
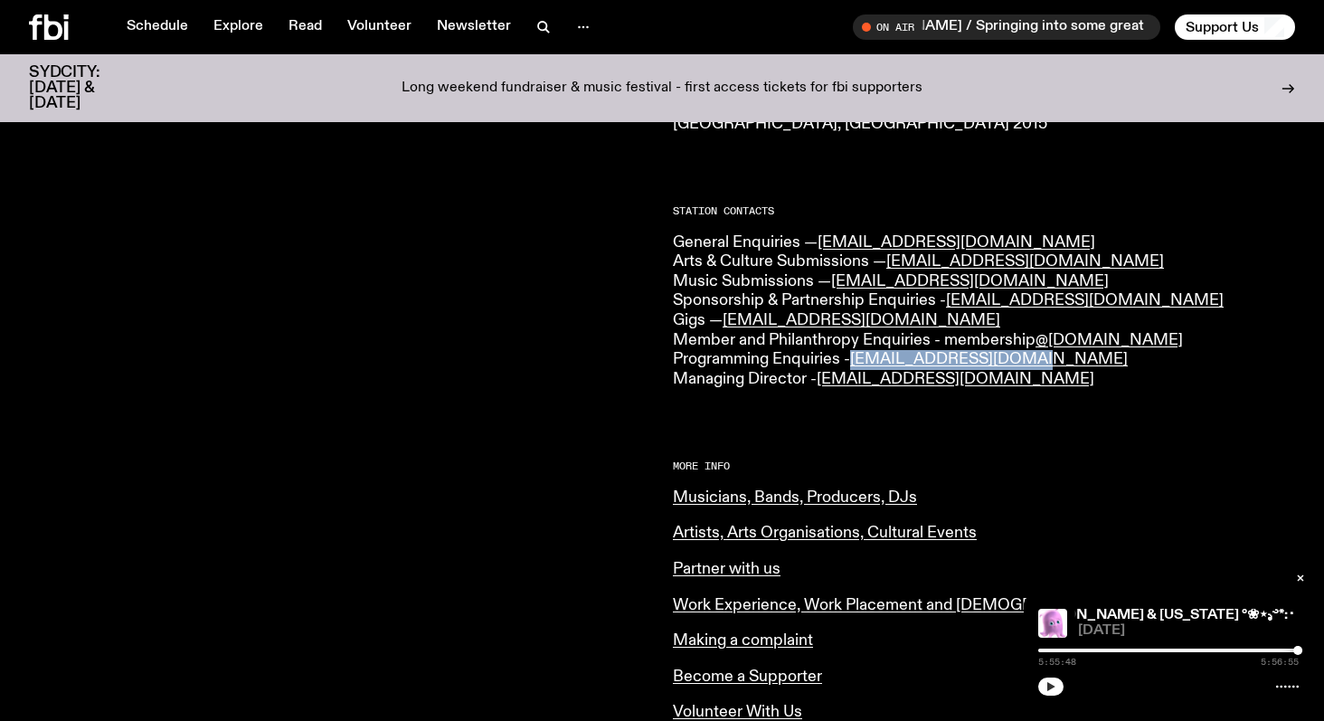
click at [1052, 682] on icon "button" at bounding box center [1051, 686] width 11 height 11
